Goal: Task Accomplishment & Management: Manage account settings

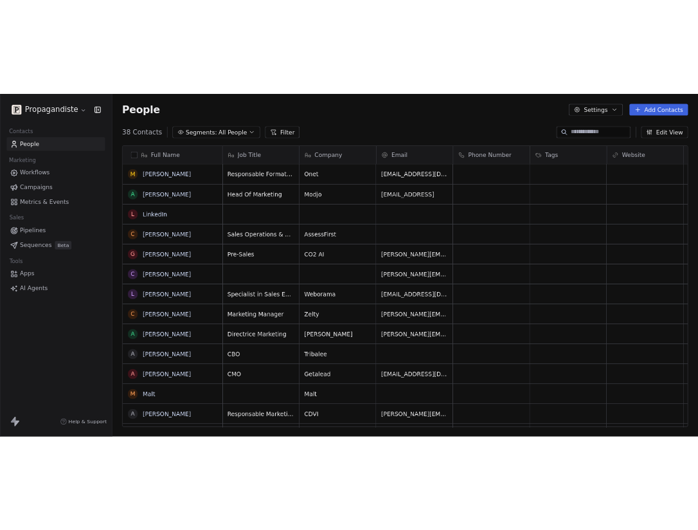
scroll to position [466, 907]
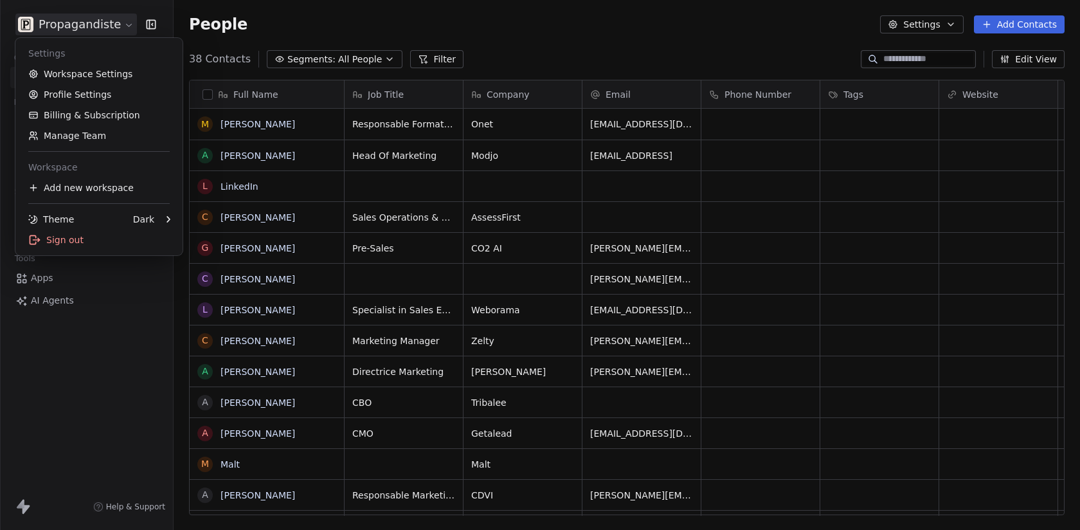
click at [98, 32] on html "Propagandiste Contacts People Marketing Workflows Campaigns Metrics & Events Sa…" at bounding box center [540, 265] width 1080 height 530
click at [98, 75] on link "Workspace Settings" at bounding box center [99, 74] width 157 height 21
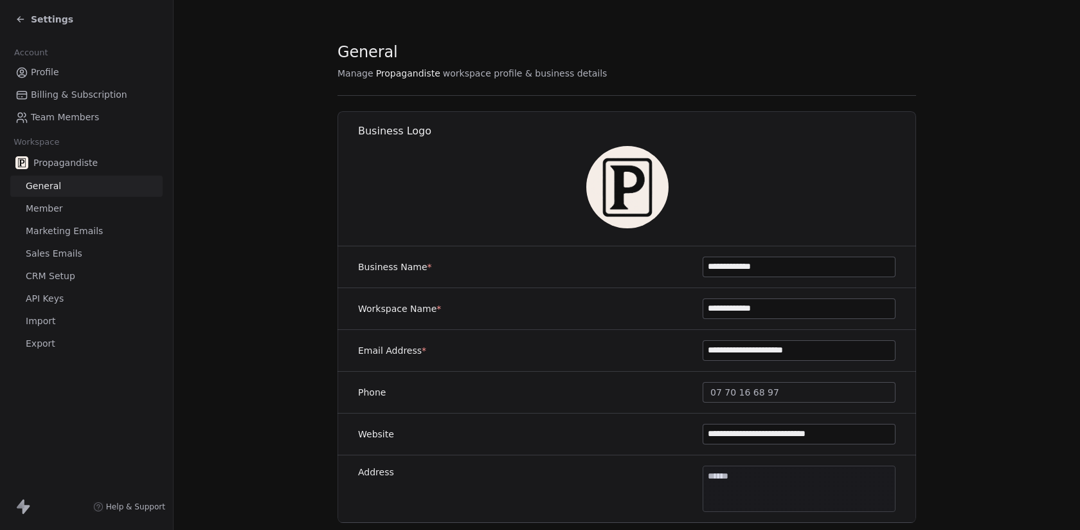
click at [81, 257] on link "Sales Emails" at bounding box center [86, 253] width 152 height 21
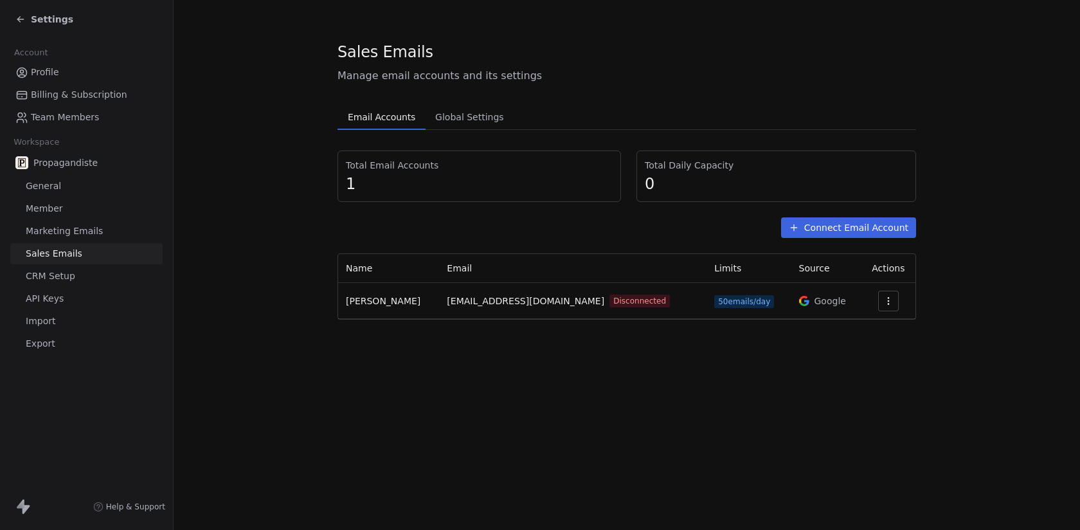
click at [888, 298] on icon "button" at bounding box center [888, 298] width 1 height 1
click at [842, 356] on span "Delete" at bounding box center [852, 351] width 30 height 14
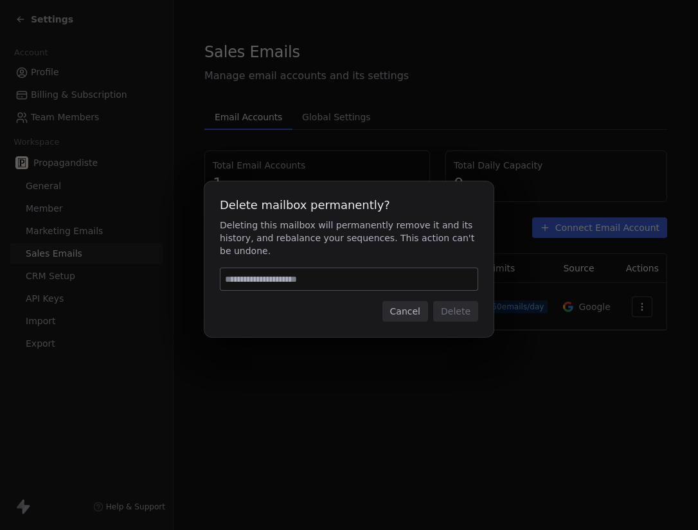
click at [416, 268] on div at bounding box center [349, 279] width 259 height 23
type input "******"
click at [466, 313] on button "Delete" at bounding box center [455, 311] width 45 height 21
click at [450, 316] on button "Delete" at bounding box center [455, 311] width 45 height 21
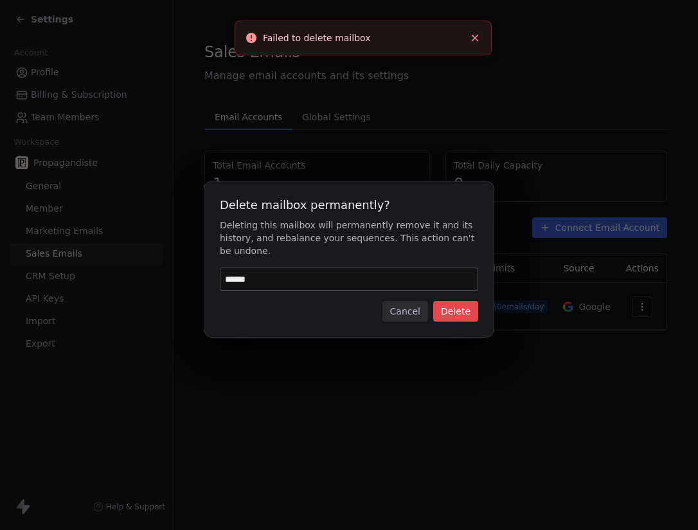
click at [410, 319] on button "Cancel" at bounding box center [406, 311] width 46 height 21
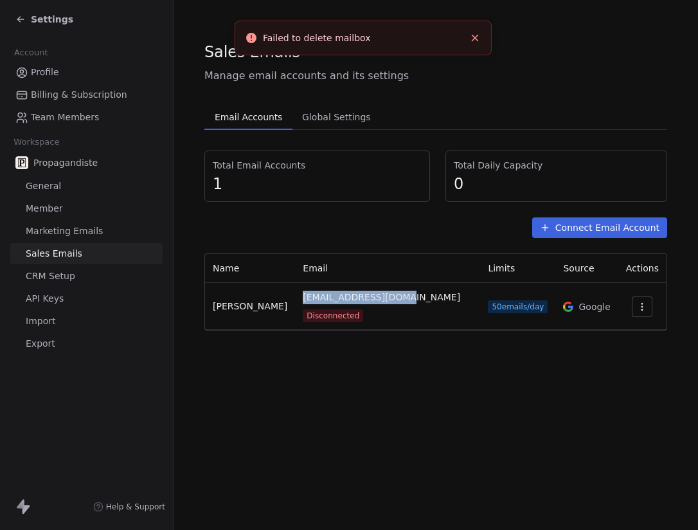
drag, startPoint x: 296, startPoint y: 304, endPoint x: 382, endPoint y: 302, distance: 86.2
click at [382, 302] on span "[EMAIL_ADDRESS][DOMAIN_NAME]" at bounding box center [382, 298] width 158 height 14
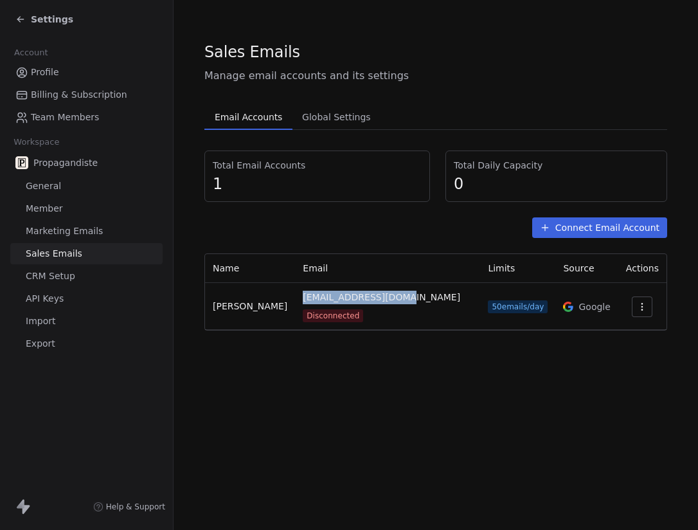
copy span "[EMAIL_ADDRESS][DOMAIN_NAME]"
click at [417, 350] on section "Sales Emails Manage email accounts and its settings Email Accounts Email Accoun…" at bounding box center [436, 186] width 525 height 372
